Goal: Task Accomplishment & Management: Manage account settings

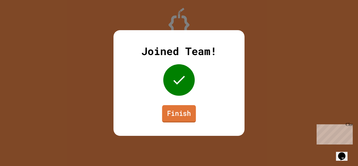
click at [189, 111] on link "Finish" at bounding box center [179, 113] width 34 height 17
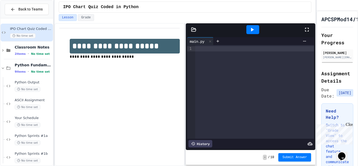
click at [81, 91] on div "**********" at bounding box center [119, 94] width 130 height 143
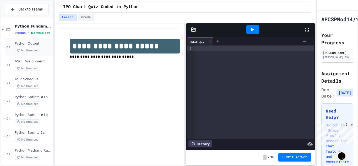
scroll to position [48, 0]
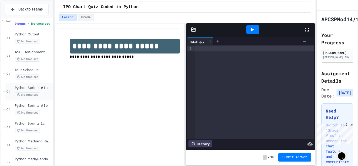
click at [38, 90] on div "Python Sprints #1a No time set" at bounding box center [33, 92] width 37 height 12
